Goal: Find specific page/section: Find specific page/section

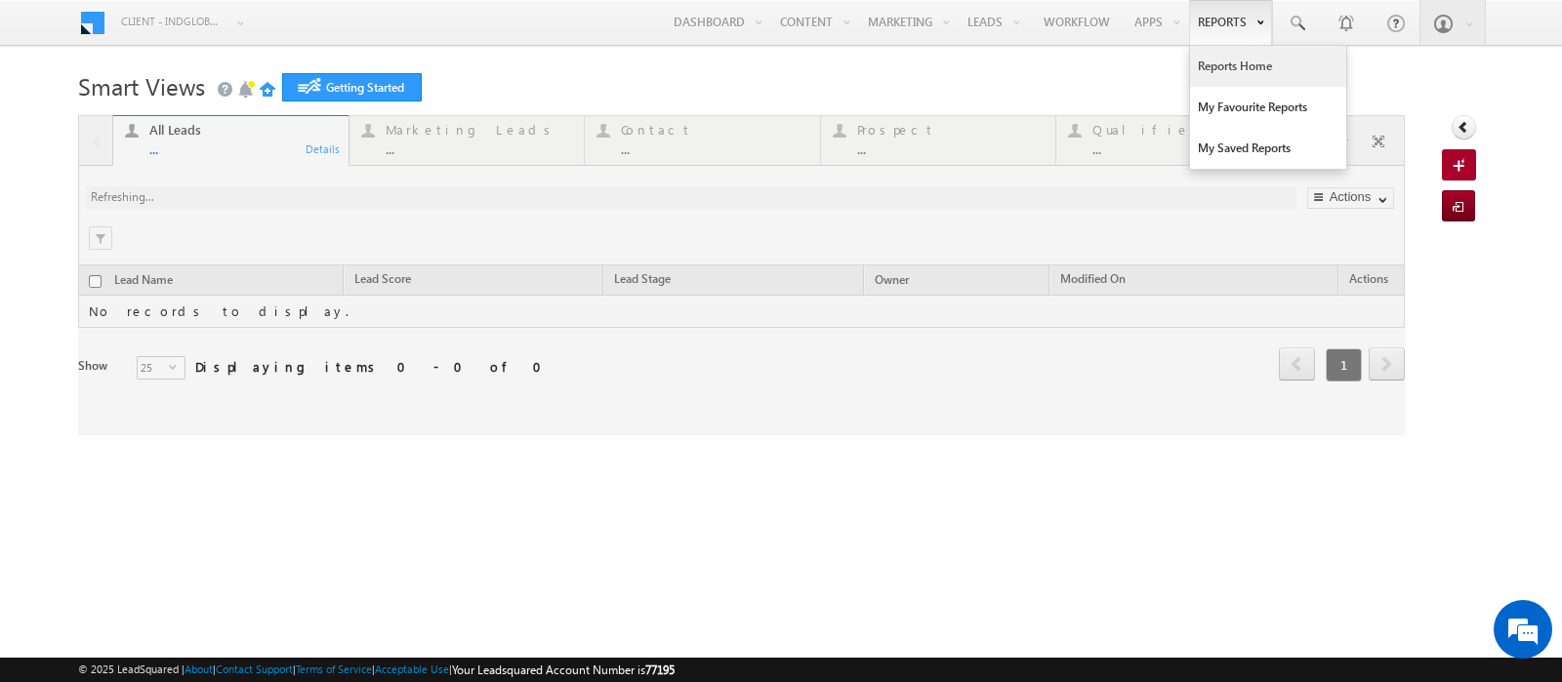
click at [1216, 75] on link "Reports Home" at bounding box center [1268, 66] width 156 height 41
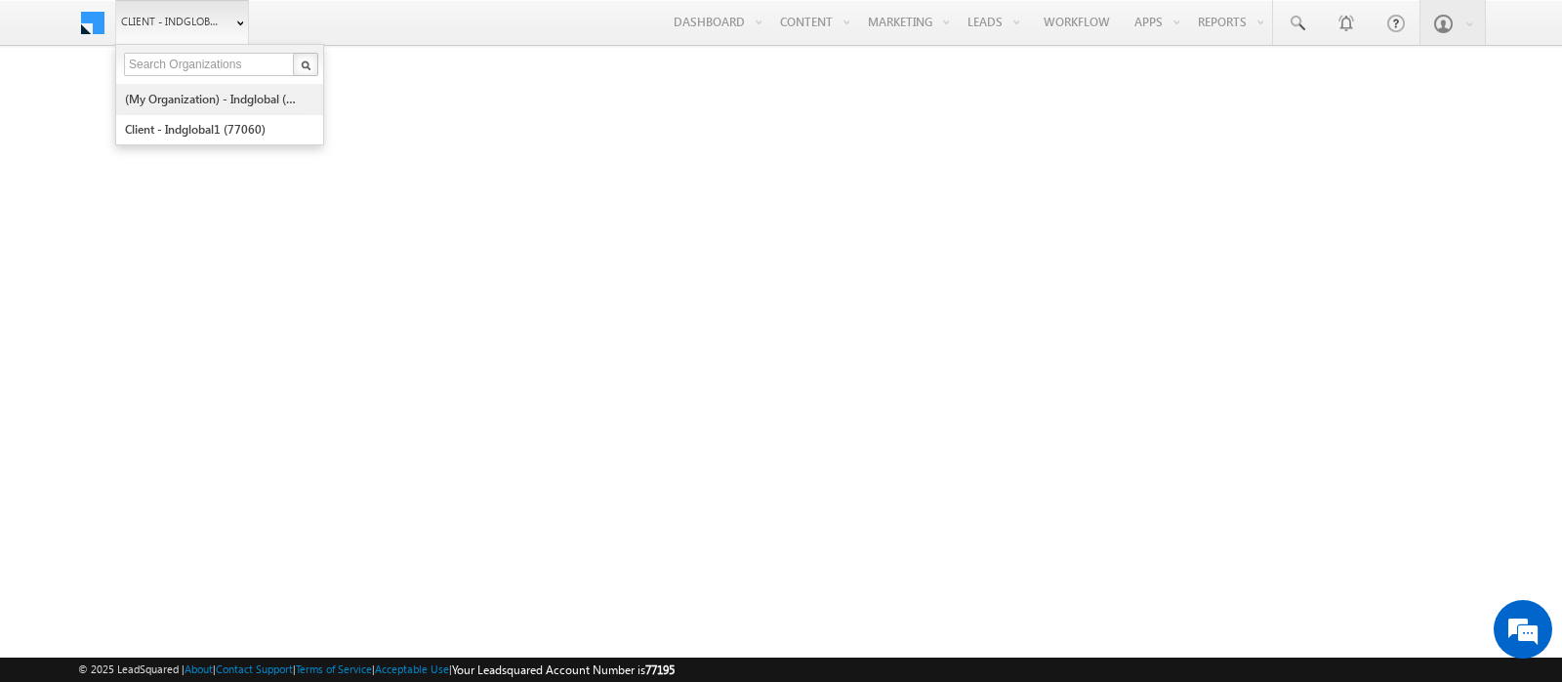
click at [183, 102] on link "(My Organization) - indglobal (48060)" at bounding box center [213, 99] width 179 height 30
